Goal: Task Accomplishment & Management: Manage account settings

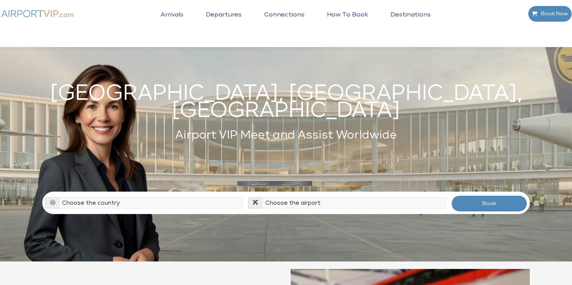
click at [402, 13] on link "Destinations" at bounding box center [411, 20] width 44 height 19
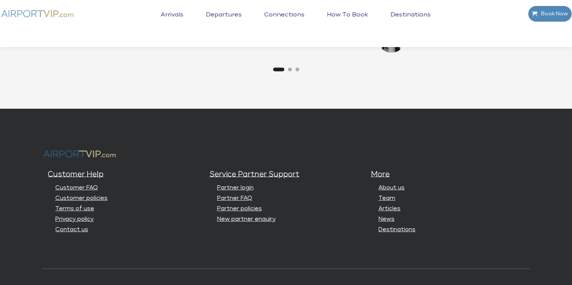
scroll to position [1936, 0]
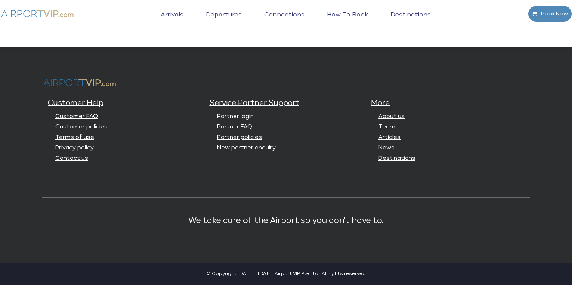
click at [241, 116] on link "Partner login" at bounding box center [235, 117] width 37 height 6
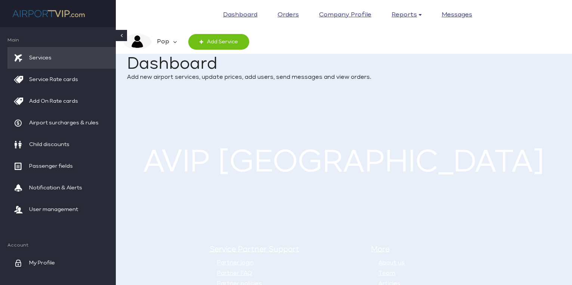
click at [164, 39] on em "Pop" at bounding box center [162, 42] width 22 height 16
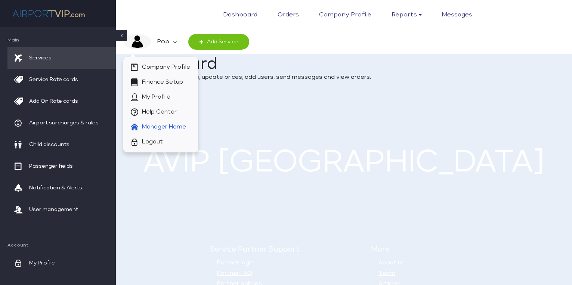
click at [167, 124] on span "Manager Home" at bounding box center [164, 127] width 44 height 15
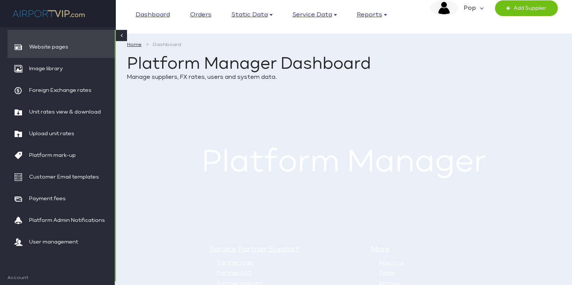
click at [57, 44] on span "Website pages" at bounding box center [48, 47] width 39 height 22
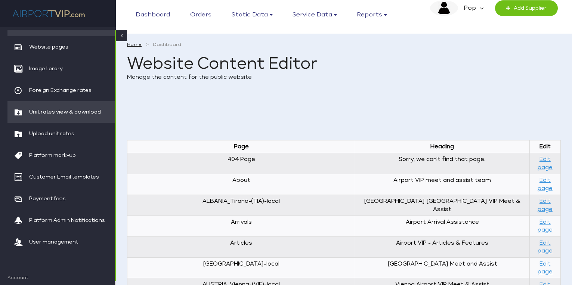
click at [91, 110] on span "Unit rates view & download" at bounding box center [65, 112] width 72 height 22
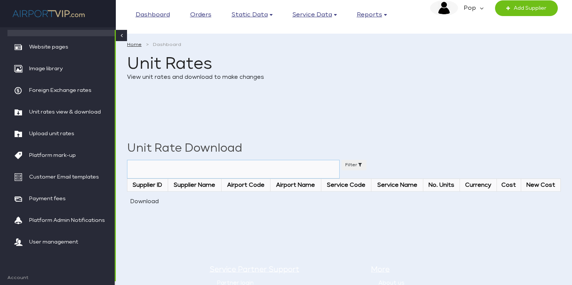
click at [257, 166] on select "Airport *All Airports and all rates* [GEOGRAPHIC_DATA] International Apt ([GEOG…" at bounding box center [233, 169] width 213 height 19
select select "0"
click at [127, 160] on select "Airport *All Airports and all rates* Abu Dhabi International Apt (AUH) Adelaide…" at bounding box center [233, 169] width 213 height 19
click at [257, 166] on select "Airport *All Airports and all rates* Abu Dhabi International Apt (AUH) Adelaide…" at bounding box center [233, 169] width 213 height 19
click at [139, 198] on button "Download" at bounding box center [144, 201] width 35 height 13
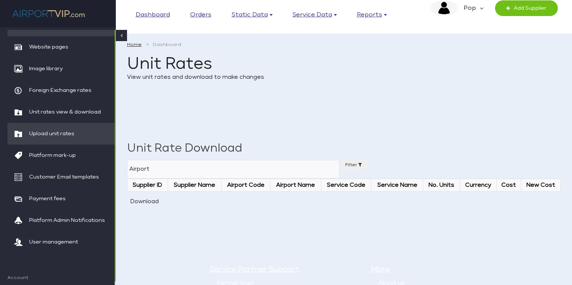
click at [67, 131] on span "Upload unit rates" at bounding box center [51, 134] width 45 height 22
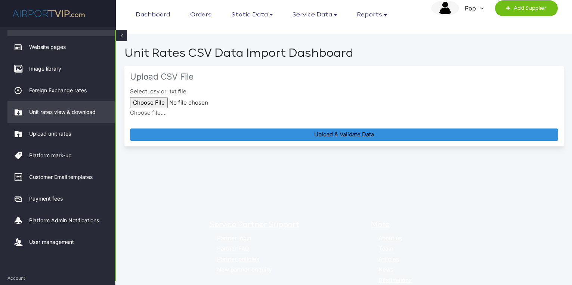
click at [66, 113] on span "Unit rates view & download" at bounding box center [62, 112] width 67 height 22
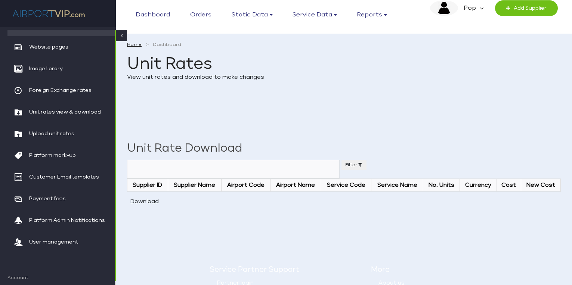
select select
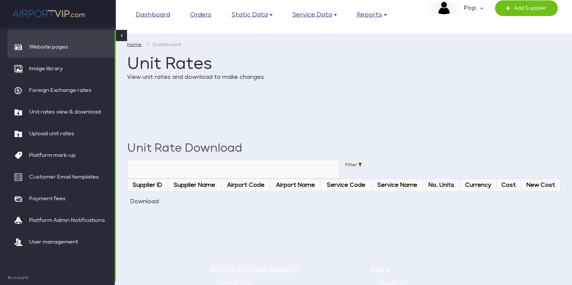
click at [61, 47] on span "Website pages" at bounding box center [48, 47] width 39 height 22
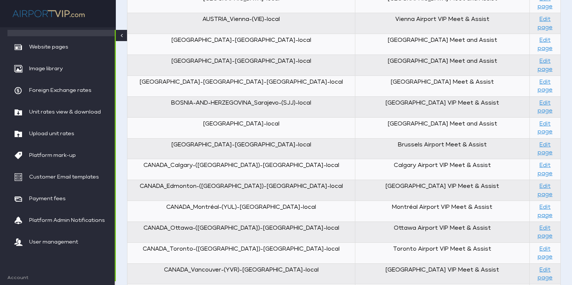
scroll to position [281, 0]
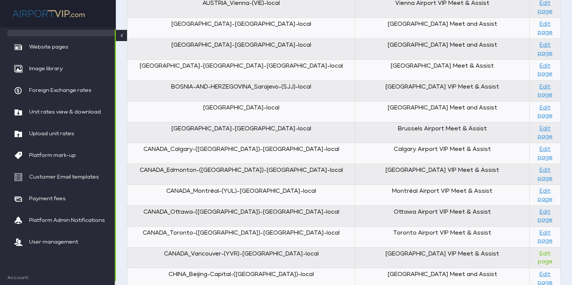
click at [538, 251] on link "Edit page" at bounding box center [545, 257] width 15 height 13
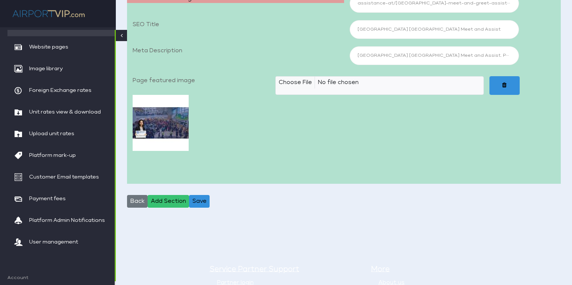
select select "aimg"
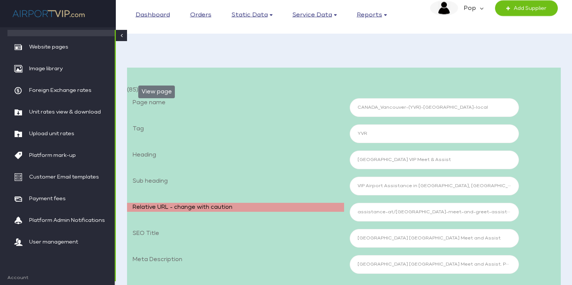
scroll to position [0, 0]
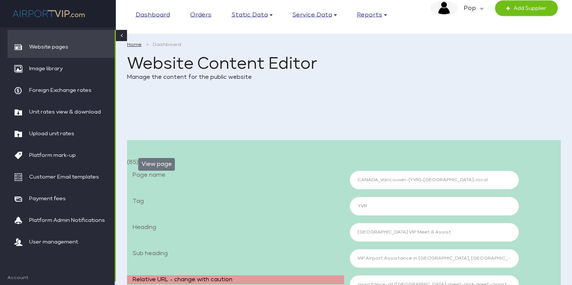
click at [44, 45] on span "Website pages" at bounding box center [48, 47] width 39 height 22
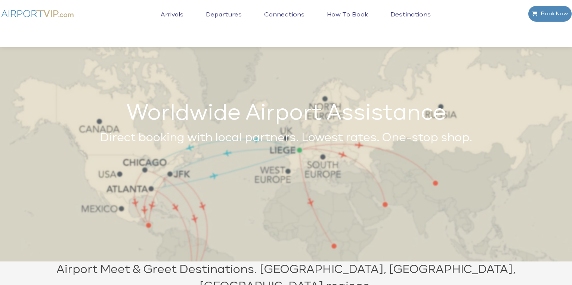
click at [294, 13] on link "Connections" at bounding box center [284, 20] width 44 height 19
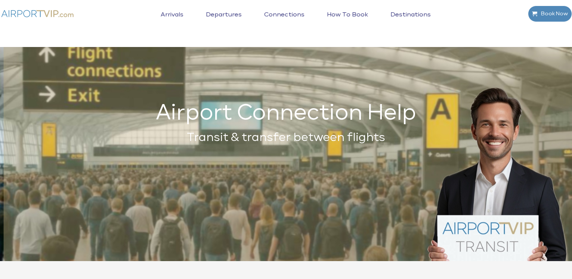
click at [40, 9] on img at bounding box center [37, 14] width 75 height 16
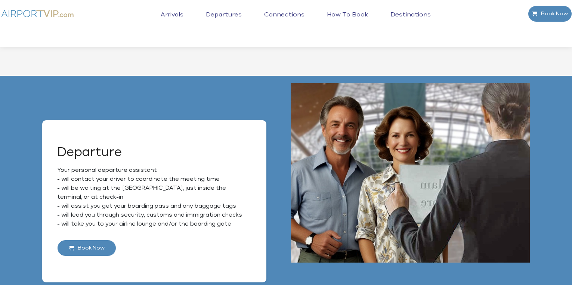
scroll to position [431, 0]
